Goal: Task Accomplishment & Management: Manage account settings

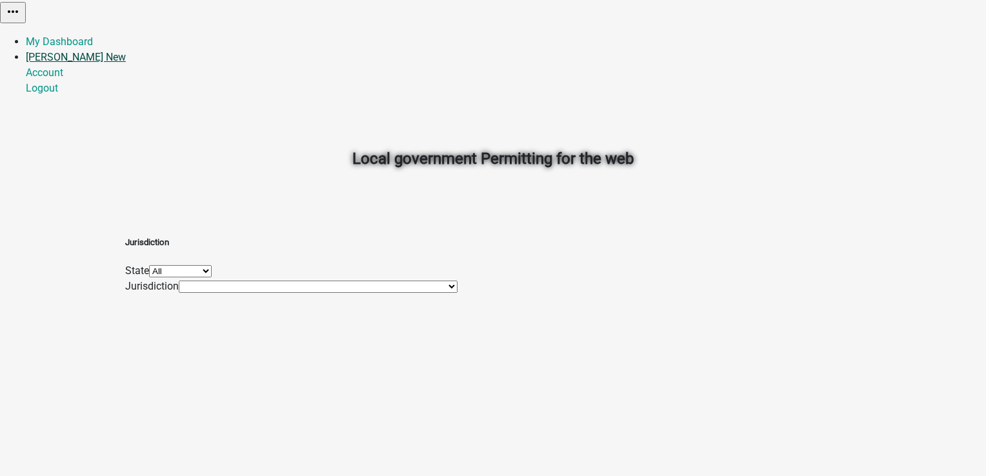
click at [126, 51] on link "[PERSON_NAME] New" at bounding box center [76, 57] width 100 height 12
click at [58, 92] on link "Logout" at bounding box center [42, 88] width 32 height 12
click at [52, 35] on link "Login" at bounding box center [39, 41] width 26 height 12
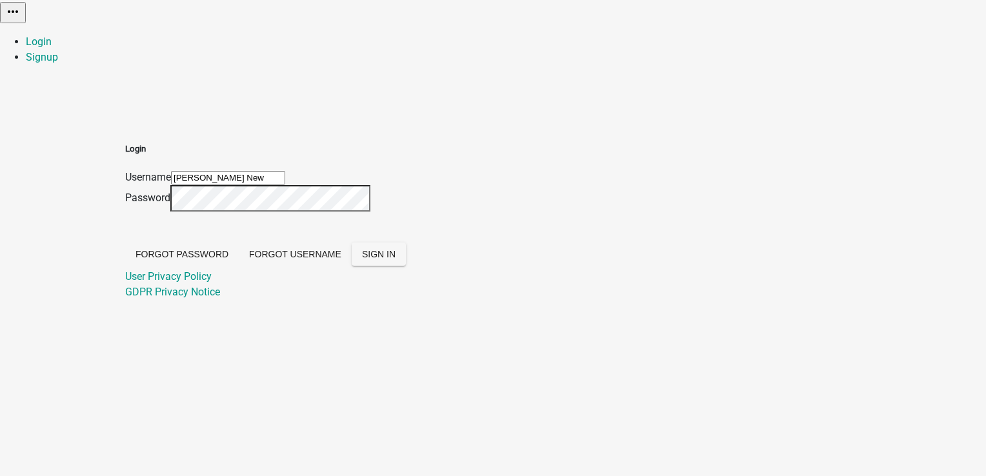
click at [285, 171] on input "[PERSON_NAME] New" at bounding box center [228, 178] width 114 height 14
type input "[PERSON_NAME]"
click at [406, 266] on button "SIGN IN" at bounding box center [379, 254] width 54 height 23
